Goal: Transaction & Acquisition: Purchase product/service

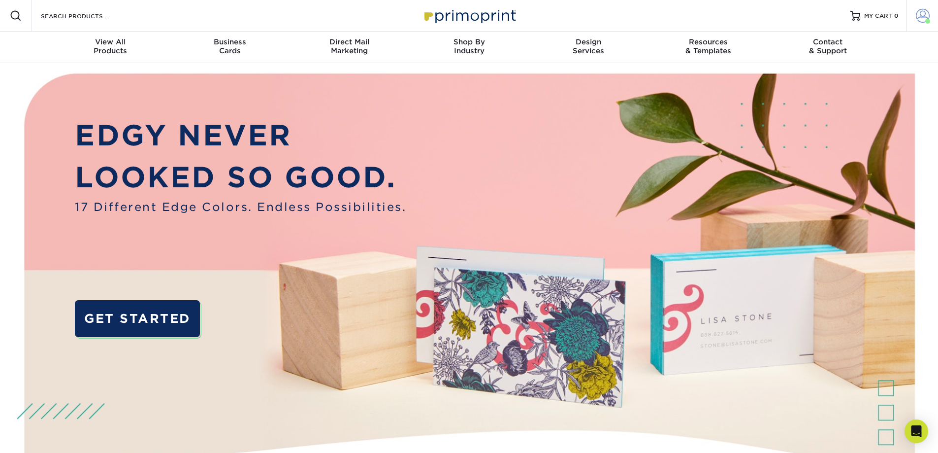
click at [918, 15] on span at bounding box center [923, 16] width 14 height 14
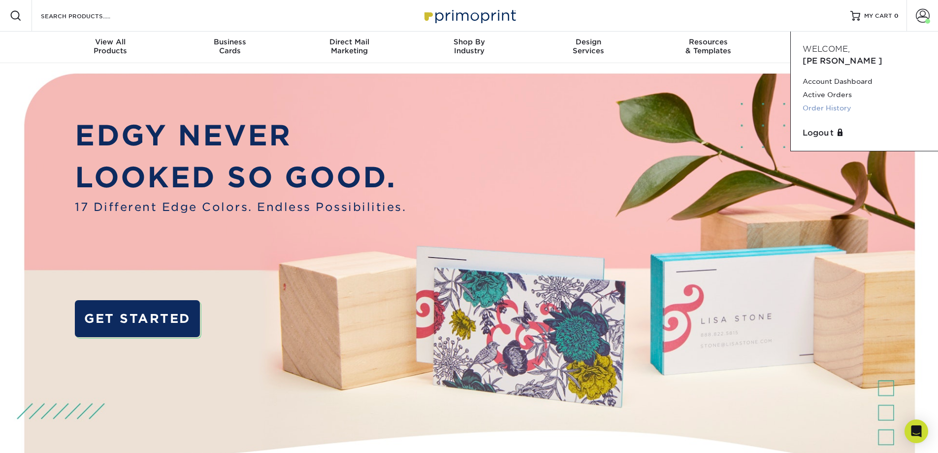
click at [841, 101] on link "Order History" at bounding box center [865, 107] width 124 height 13
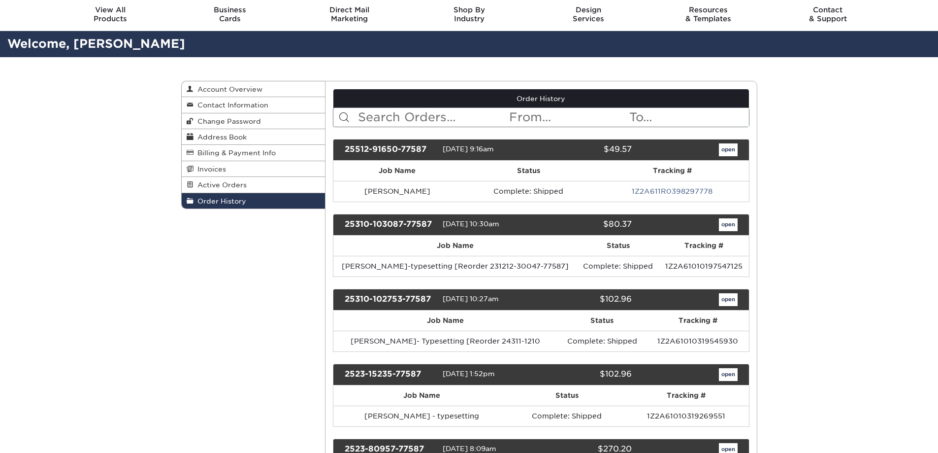
scroll to position [49, 0]
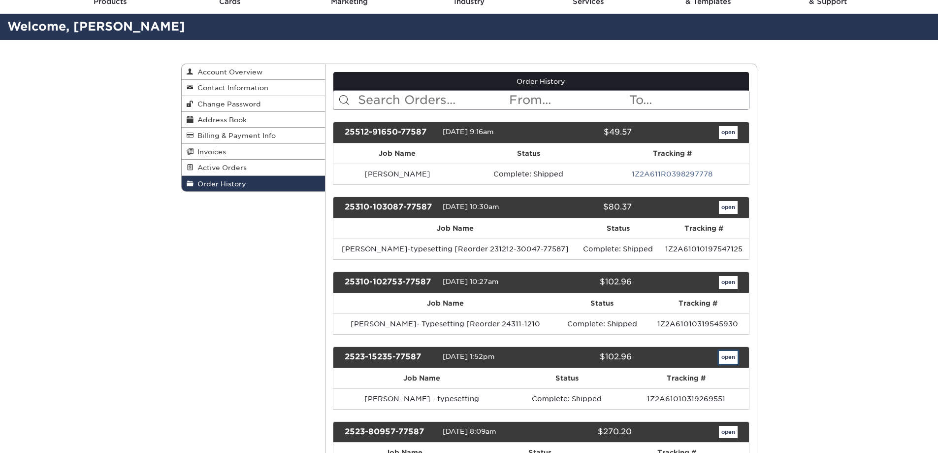
click at [722, 354] on link "open" at bounding box center [728, 357] width 19 height 13
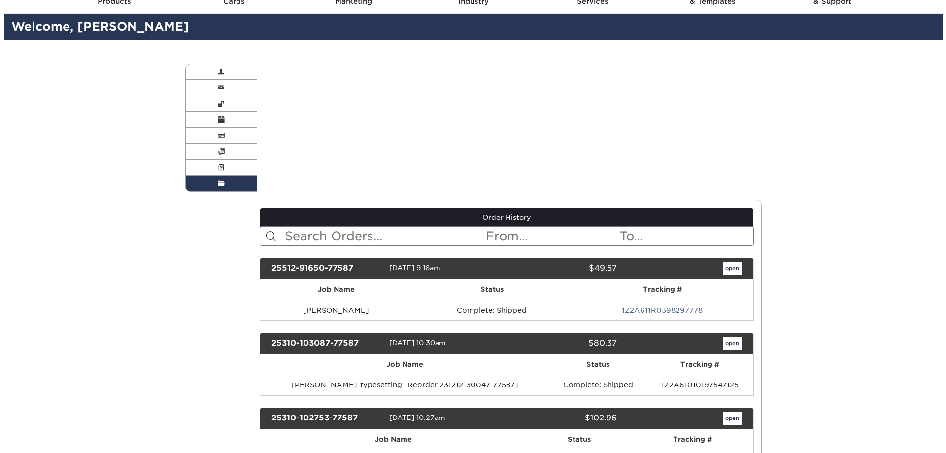
scroll to position [0, 0]
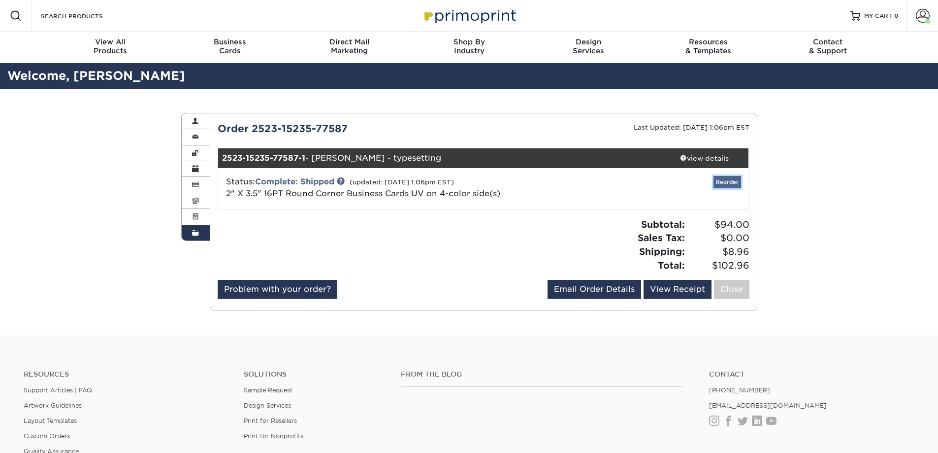
click at [726, 184] on link "Reorder" at bounding box center [728, 182] width 28 height 12
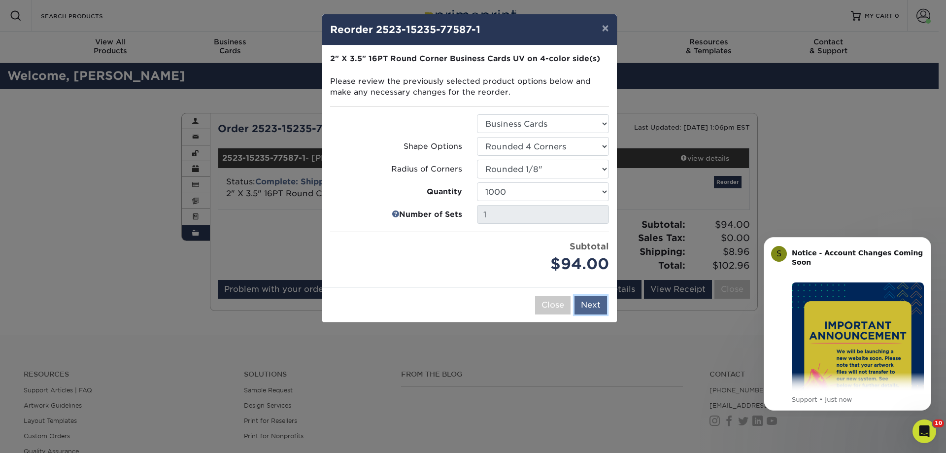
click at [594, 307] on button "Next" at bounding box center [590, 304] width 33 height 19
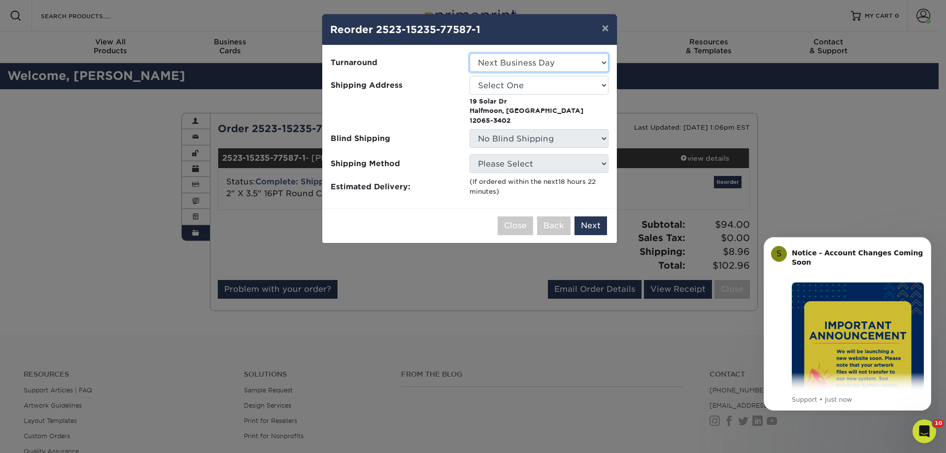
click at [565, 64] on select "Select One 2-4 Business Days 2 Day Next Business Day" at bounding box center [538, 62] width 139 height 19
select select "1b2a7d37-33a8-4094-bd0c-bff7485e1fe1"
click at [469, 53] on select "Select One 2-4 Business Days 2 Day Next Business Day" at bounding box center [538, 62] width 139 height 19
click at [423, 158] on span "Shipping Method" at bounding box center [395, 163] width 131 height 11
click at [519, 82] on select "Select One Florida Office Matthew Ward-6190 45th St. N.,St. Petersburg, FL 3371…" at bounding box center [538, 85] width 139 height 19
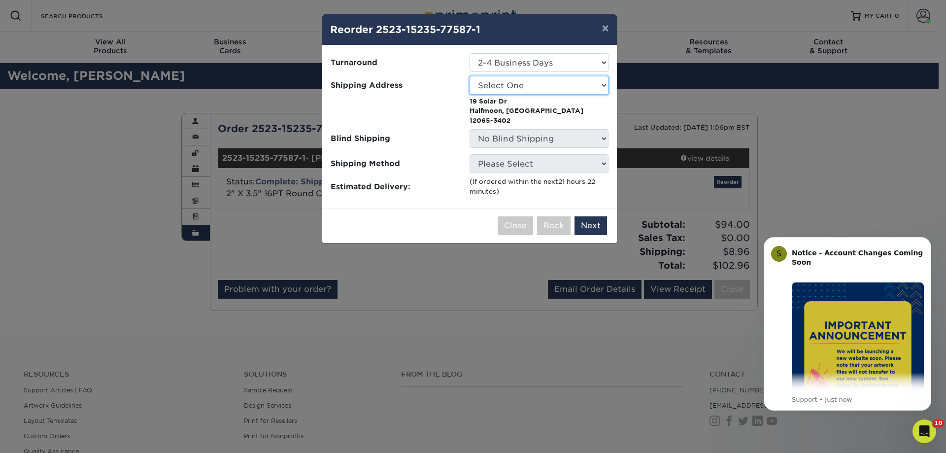
select select "244642"
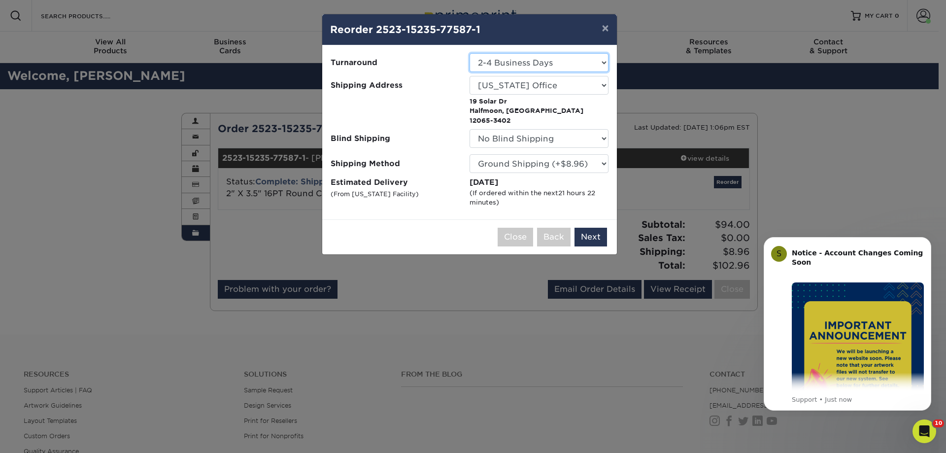
click at [557, 64] on select "Select One 2-4 Business Days 2 Day Next Business Day" at bounding box center [538, 62] width 139 height 19
click at [547, 61] on select "Select One 2-4 Business Days 2 Day Next Business Day" at bounding box center [538, 62] width 139 height 19
click at [524, 67] on select "Select One 2-4 Business Days 2 Day Next Business Day" at bounding box center [538, 62] width 139 height 19
click at [513, 58] on select "Select One 2-4 Business Days 2 Day Next Business Day" at bounding box center [538, 62] width 139 height 19
click at [469, 53] on select "Select One 2-4 Business Days 2 Day Next Business Day" at bounding box center [538, 62] width 139 height 19
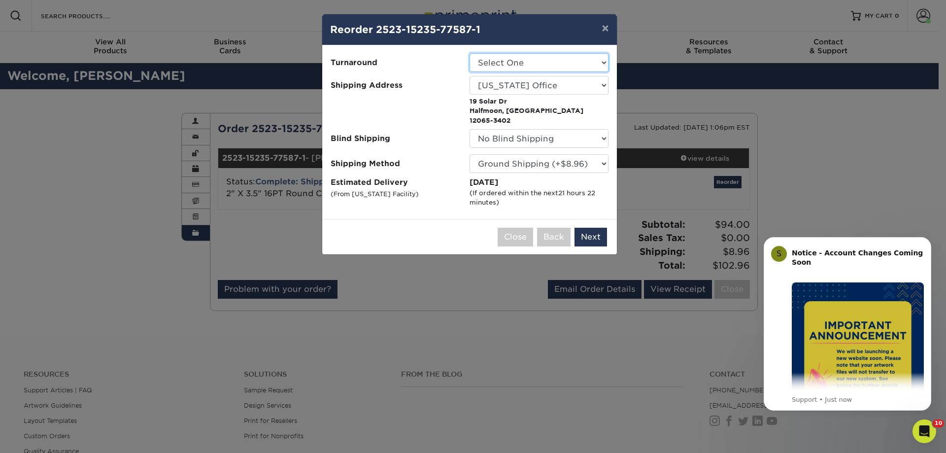
click at [552, 63] on select "Select One 2-4 Business Days 2 Day Next Business Day" at bounding box center [538, 62] width 139 height 19
select select "1b2a7d37-33a8-4094-bd0c-bff7485e1fe1"
click at [575, 156] on select "Please Select Ground Shipping (+$8.96) 3 Day Shipping Service (+$15.33) 2 Day A…" at bounding box center [538, 163] width 139 height 19
click at [469, 154] on select "Please Select Ground Shipping (+$8.96) 3 Day Shipping Service (+$15.33) 2 Day A…" at bounding box center [538, 163] width 139 height 19
click at [441, 177] on label "Estimated Delivery (From New Jersey Facility)" at bounding box center [399, 192] width 139 height 31
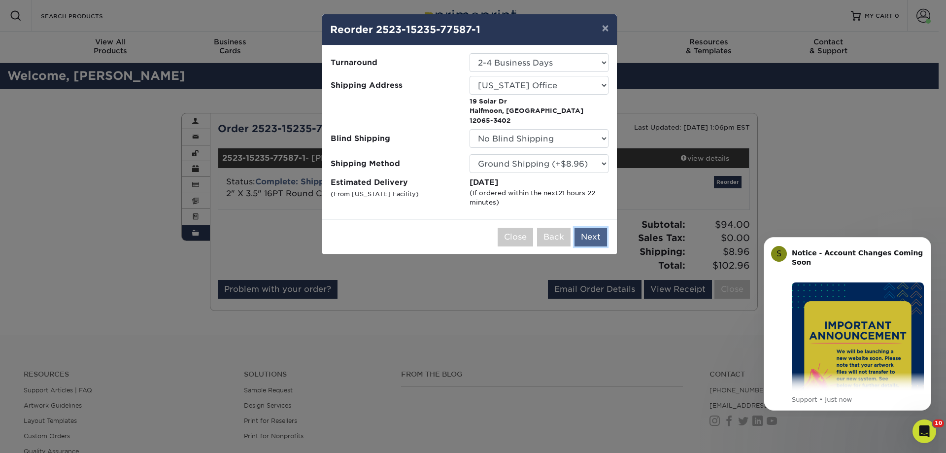
click at [584, 228] on button "Next" at bounding box center [590, 237] width 33 height 19
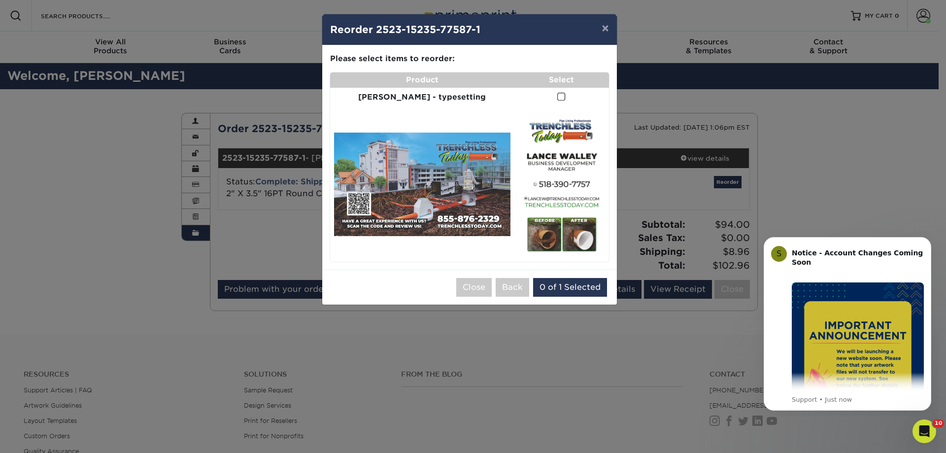
click at [557, 97] on span at bounding box center [561, 96] width 8 height 9
click at [0, 0] on input "checkbox" at bounding box center [0, 0] width 0 height 0
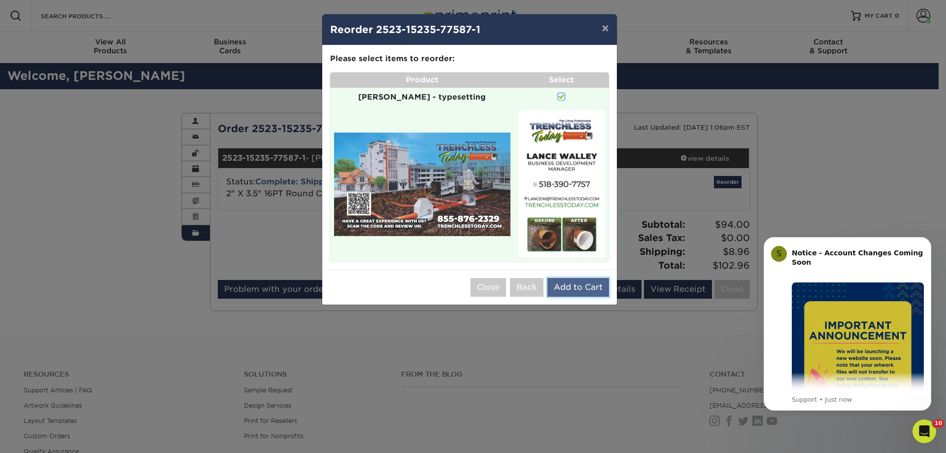
click at [572, 296] on button "Add to Cart" at bounding box center [578, 287] width 62 height 19
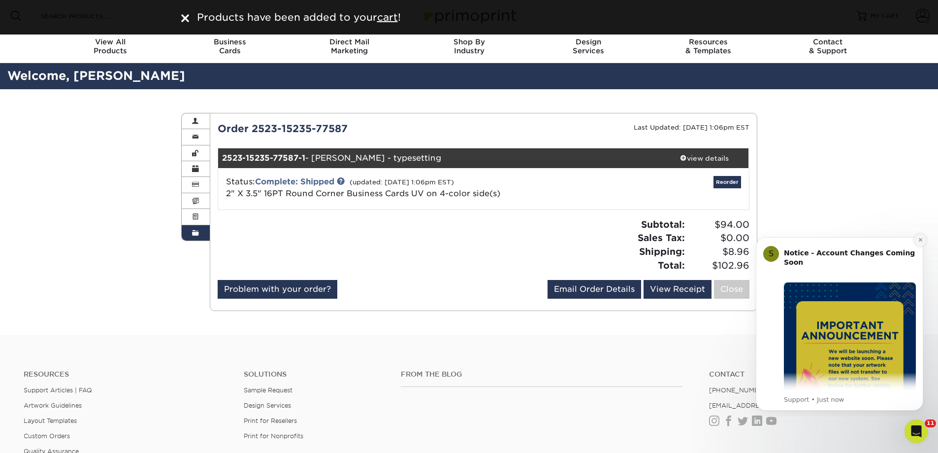
click at [920, 244] on button "Dismiss notification" at bounding box center [920, 239] width 13 height 13
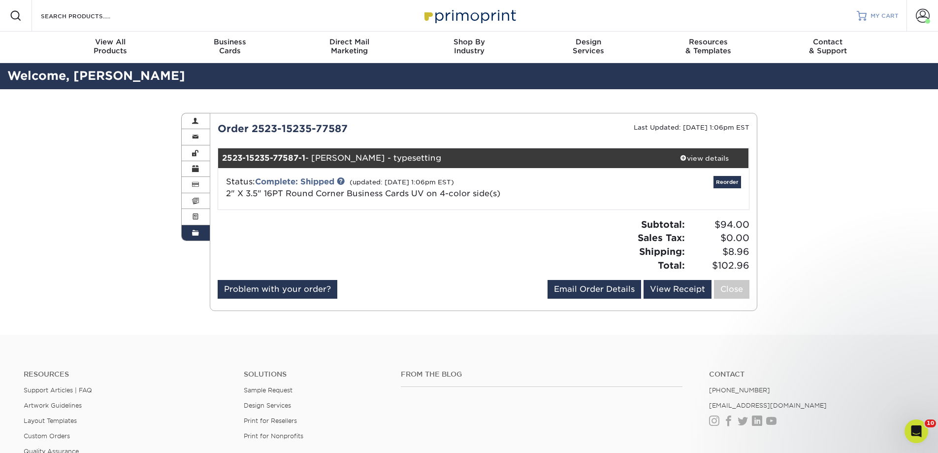
click at [871, 19] on span "MY CART" at bounding box center [885, 16] width 28 height 8
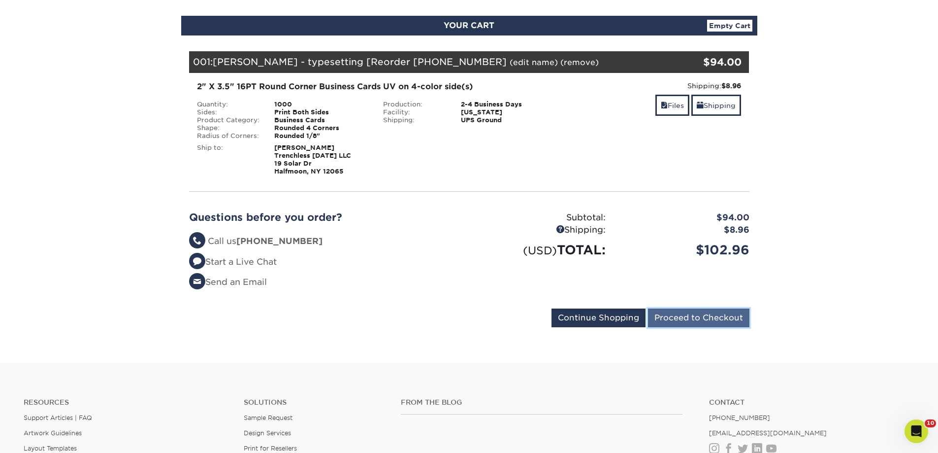
click at [702, 320] on input "Proceed to Checkout" at bounding box center [698, 317] width 101 height 19
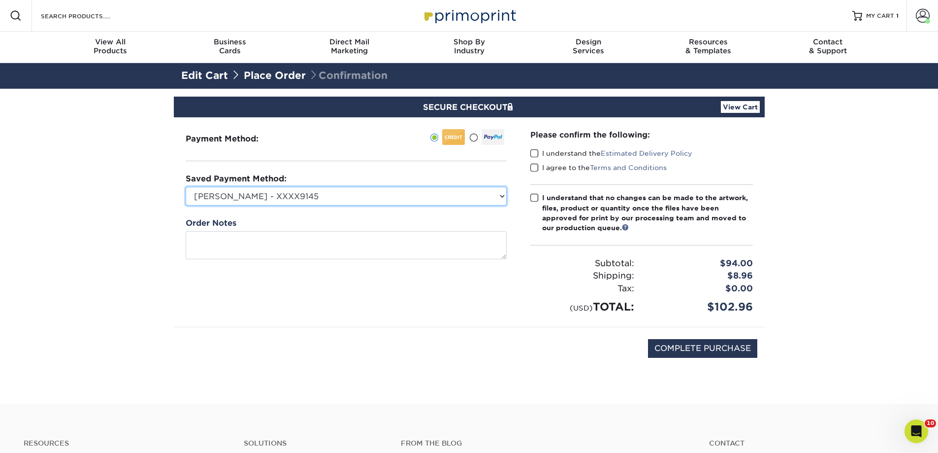
click at [361, 197] on select "Matthew Ward - XXXX9145 Visa - XXXX1546 Visa - XXXX5917 Visa - XXXX7360 Visa - …" at bounding box center [346, 196] width 321 height 19
select select
click at [186, 187] on select "Matthew Ward - XXXX9145 Visa - XXXX1546 Visa - XXXX5917 Visa - XXXX7360 Visa - …" at bounding box center [346, 196] width 321 height 19
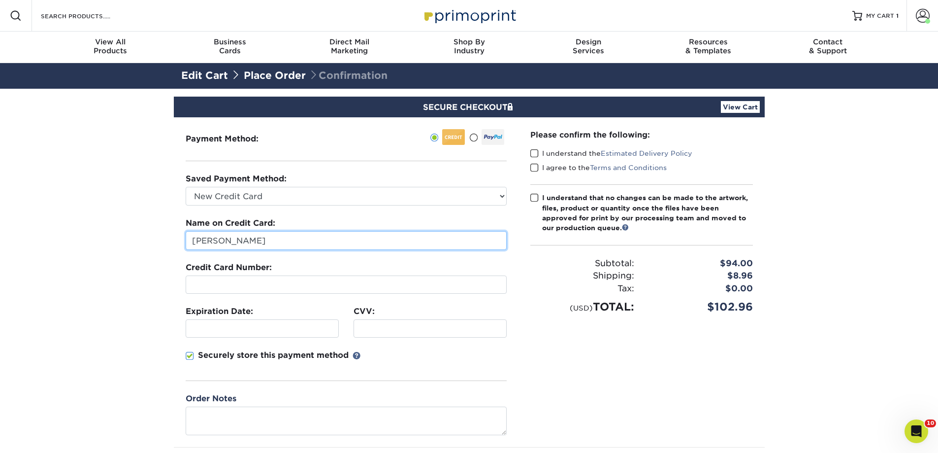
click at [307, 244] on input "Jake Gregory" at bounding box center [346, 240] width 321 height 19
type input "Theresa Fuoto"
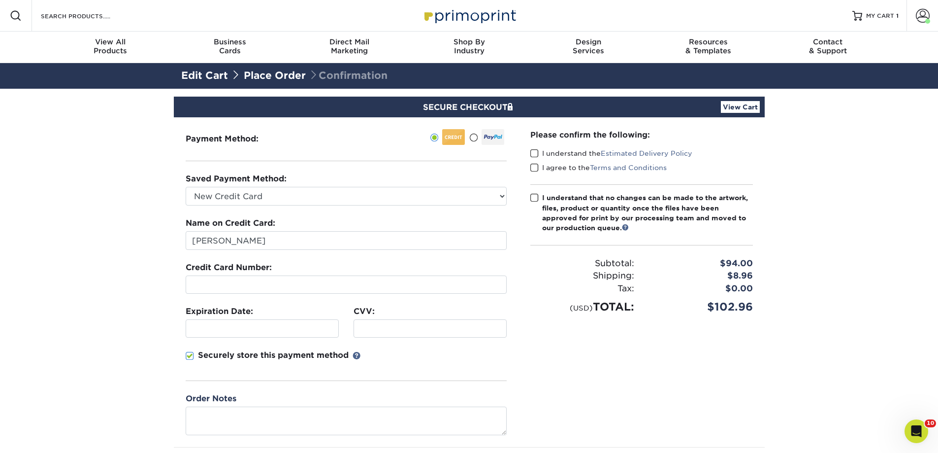
click at [121, 267] on section "SECURE CHECKOUT View Cart Payment Method: Saved Payment Method:" at bounding box center [469, 306] width 938 height 435
click at [426, 323] on div at bounding box center [430, 328] width 153 height 18
click at [648, 380] on div "Please confirm the following: I understand the Estimated Delivery Policy I agre…" at bounding box center [642, 281] width 246 height 329
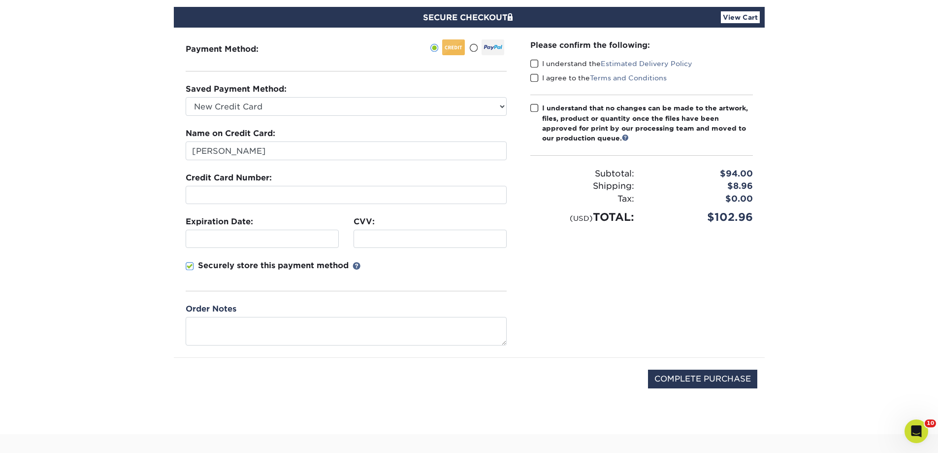
scroll to position [98, 0]
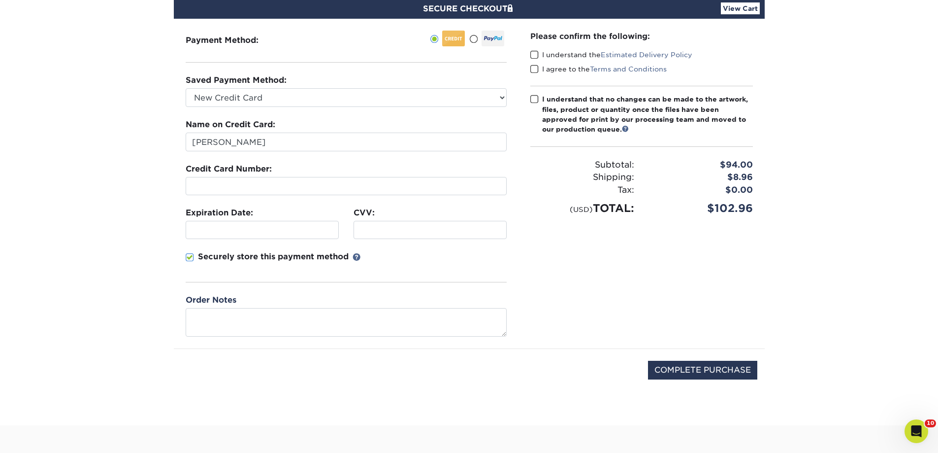
click at [534, 54] on span at bounding box center [534, 54] width 8 height 9
click at [0, 0] on input "I understand the Estimated Delivery Policy" at bounding box center [0, 0] width 0 height 0
click at [536, 66] on span at bounding box center [534, 69] width 8 height 9
click at [0, 0] on input "I agree to the Terms and Conditions" at bounding box center [0, 0] width 0 height 0
click at [536, 101] on span at bounding box center [534, 99] width 8 height 9
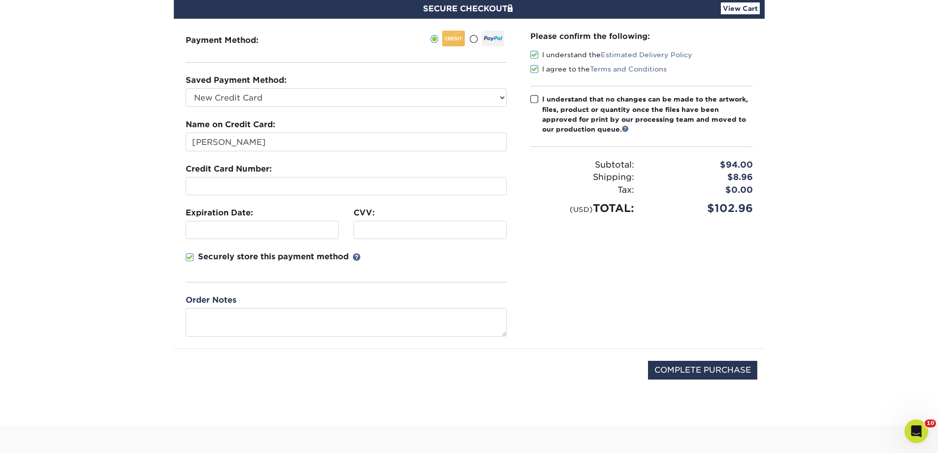
click at [0, 0] on input "I understand that no changes can be made to the artwork, files, product or quan…" at bounding box center [0, 0] width 0 height 0
click at [726, 368] on input "COMPLETE PURCHASE" at bounding box center [702, 369] width 109 height 19
type input "PROCESSING, PLEASE WAIT..."
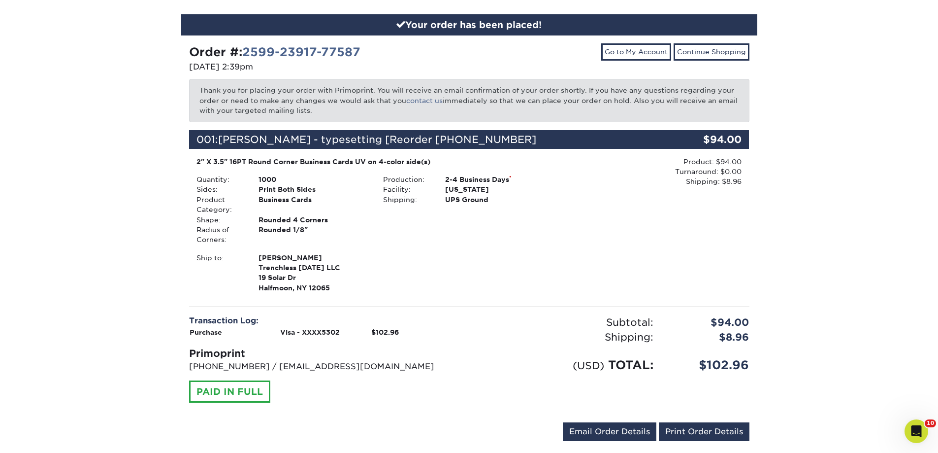
scroll to position [148, 0]
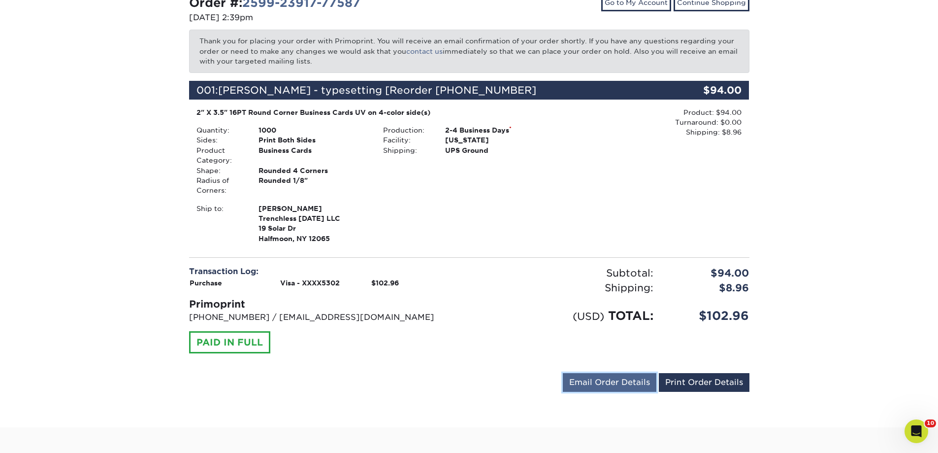
click at [646, 381] on link "Email Order Details" at bounding box center [610, 382] width 94 height 19
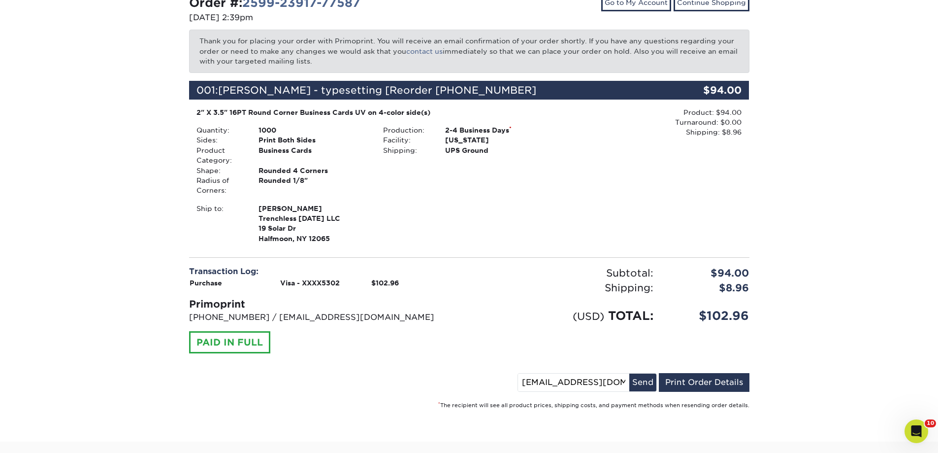
drag, startPoint x: 544, startPoint y: 386, endPoint x: 451, endPoint y: 379, distance: 92.8
click at [455, 379] on div "[EMAIL_ADDRESS][DOMAIN_NAME] Send Email Order Details Print Order Details" at bounding box center [469, 384] width 560 height 23
type input "[PERSON_NAME][EMAIL_ADDRESS][DOMAIN_NAME]"
click at [644, 378] on button "Send" at bounding box center [642, 382] width 27 height 18
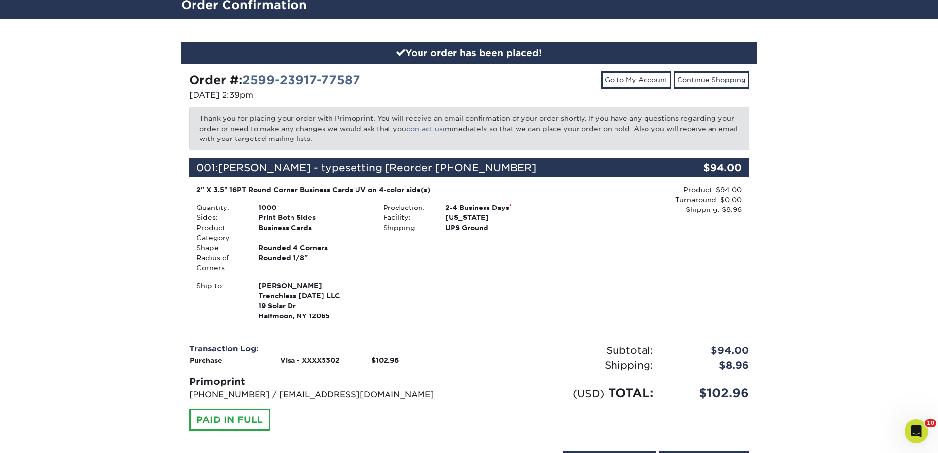
scroll to position [295, 0]
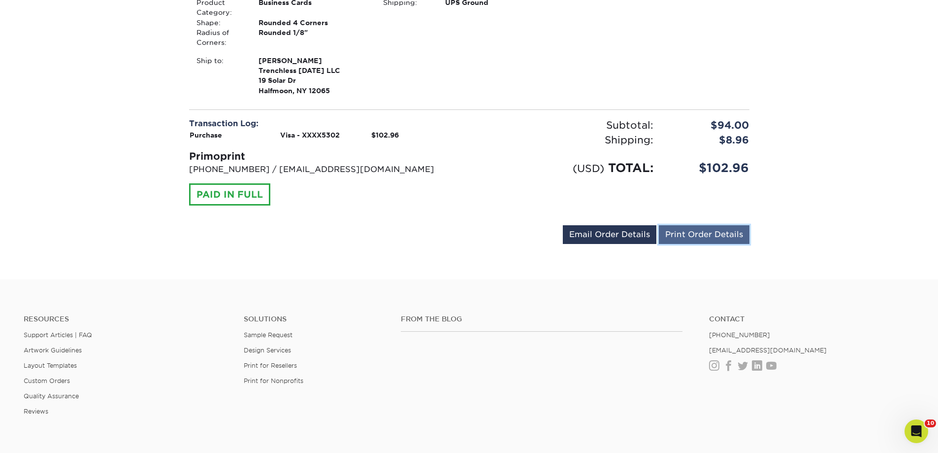
click at [702, 229] on link "Print Order Details" at bounding box center [704, 234] width 91 height 19
